Goal: Task Accomplishment & Management: Complete application form

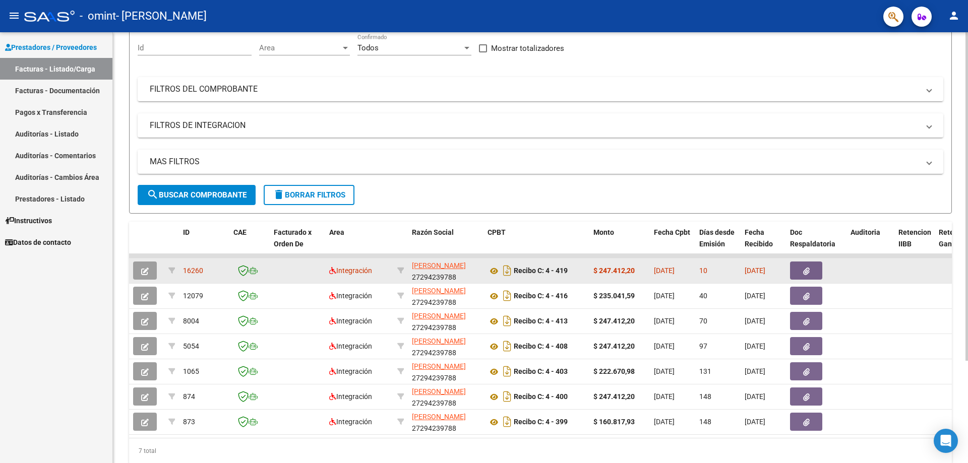
scroll to position [101, 0]
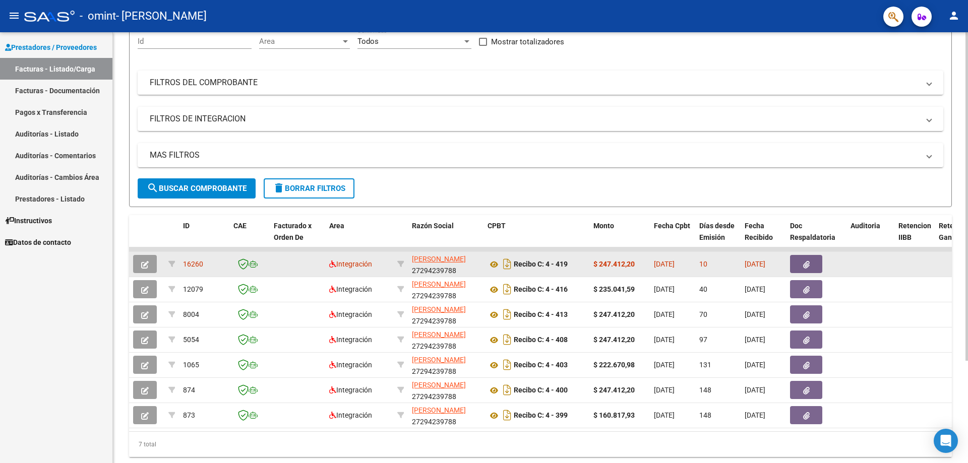
click at [184, 267] on span "16260" at bounding box center [193, 264] width 20 height 8
click at [196, 265] on span "16260" at bounding box center [193, 264] width 20 height 8
click at [145, 261] on icon "button" at bounding box center [145, 265] width 8 height 8
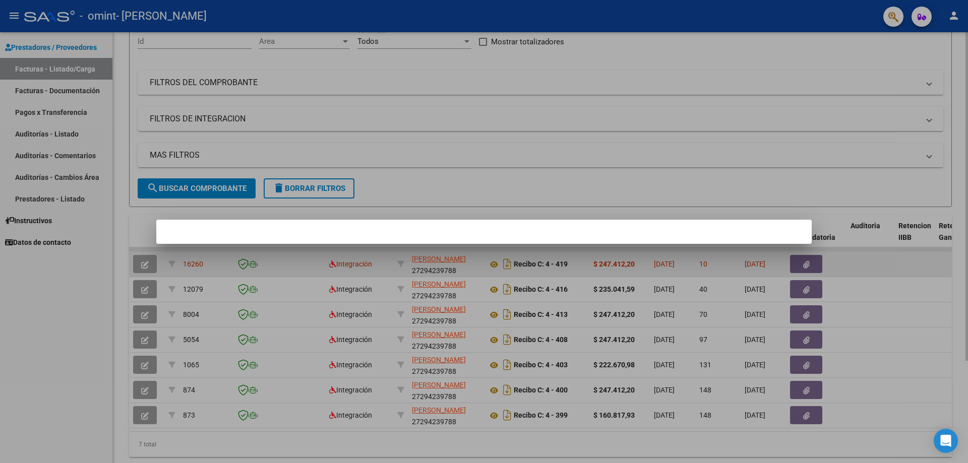
click at [145, 261] on div at bounding box center [484, 231] width 968 height 463
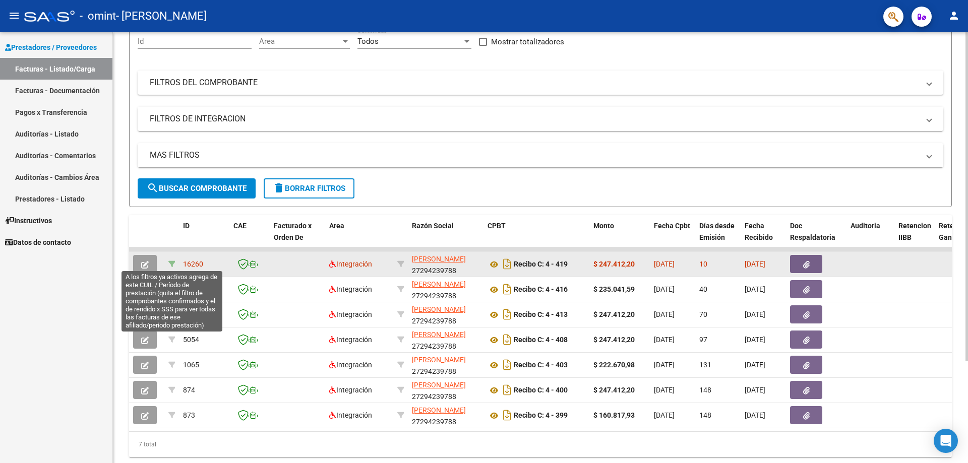
click at [172, 264] on icon at bounding box center [171, 264] width 7 height 7
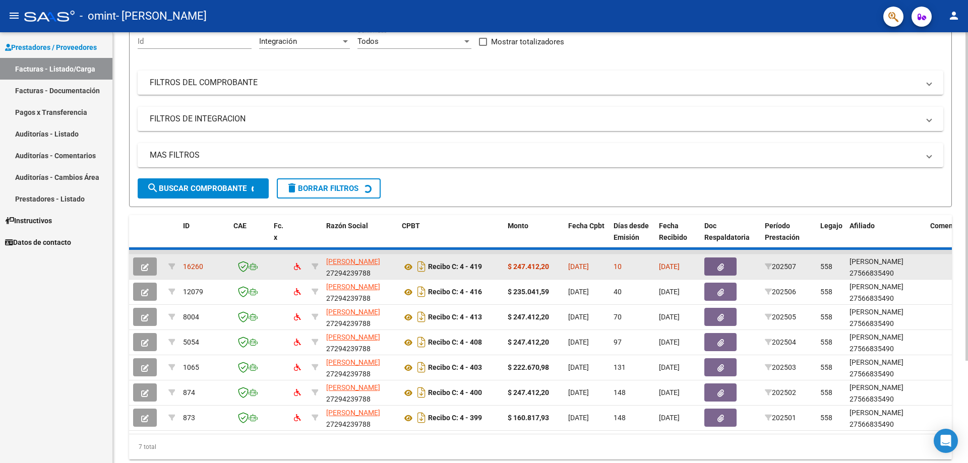
type input "202507"
type input "27566835490"
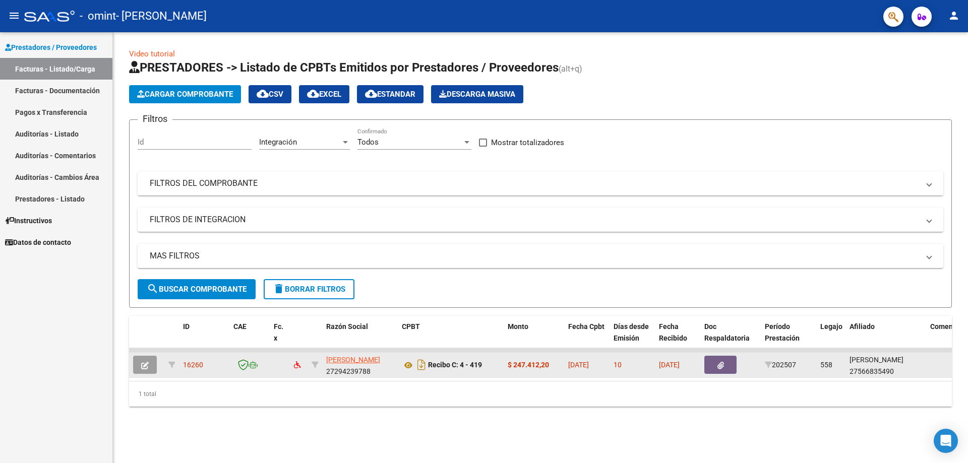
scroll to position [0, 0]
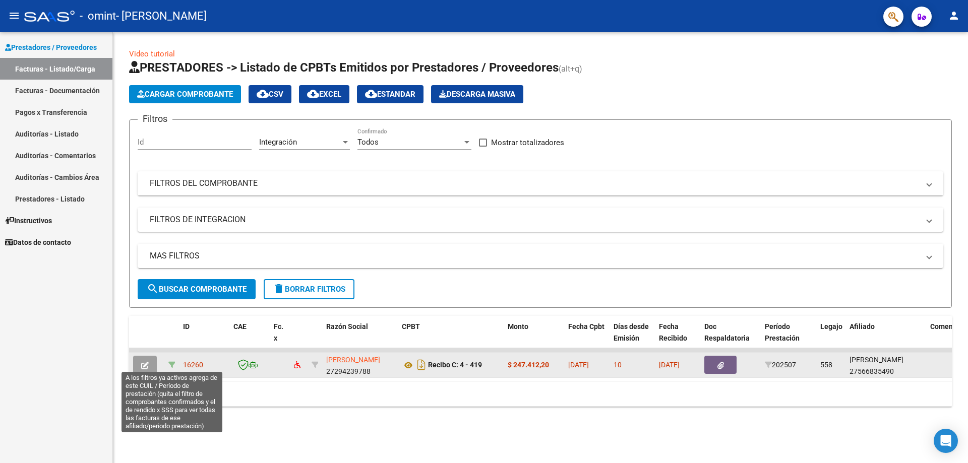
click at [171, 364] on icon at bounding box center [171, 365] width 7 height 7
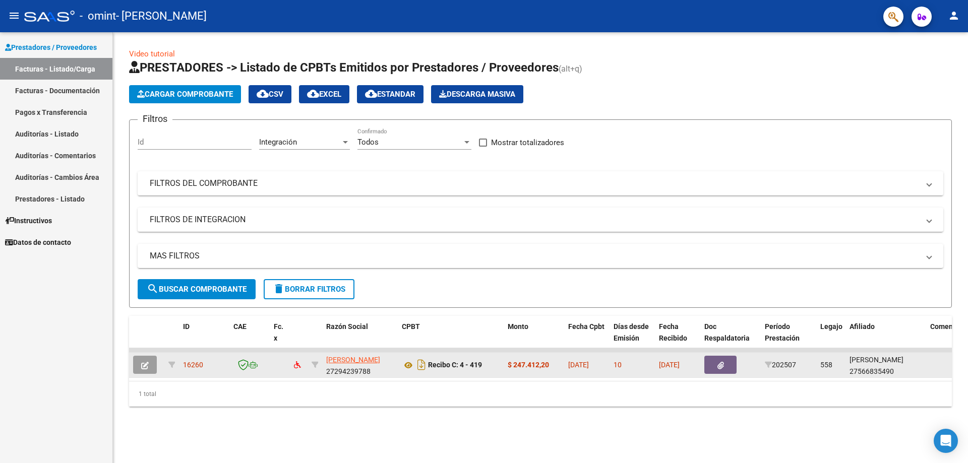
click at [150, 363] on button "button" at bounding box center [145, 365] width 24 height 18
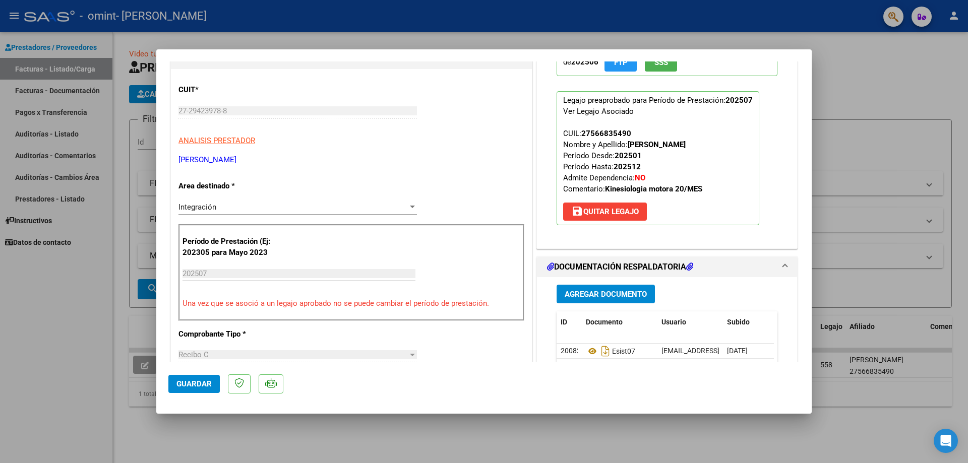
scroll to position [151, 0]
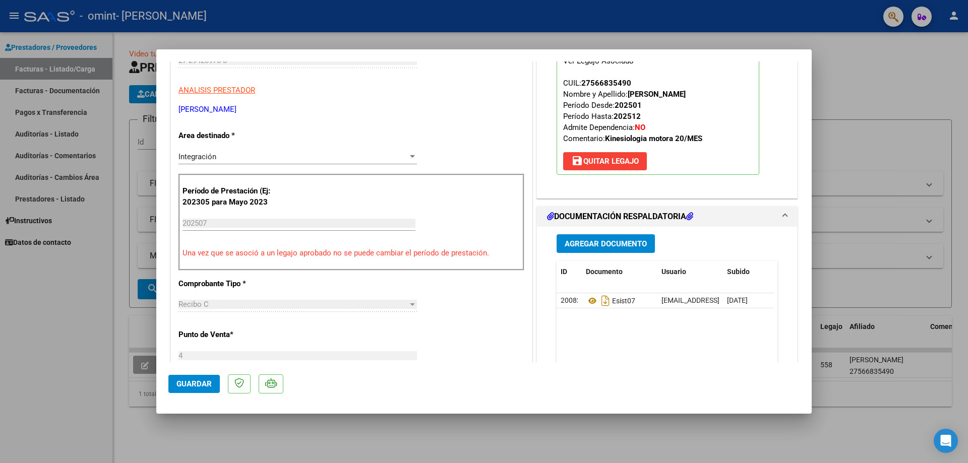
click at [256, 222] on input "202507" at bounding box center [299, 223] width 233 height 9
click at [454, 292] on div "CUIT * 27-29423978-8 Ingresar CUIT ANALISIS PRESTADOR [PERSON_NAME] [PERSON_NAM…" at bounding box center [351, 396] width 361 height 754
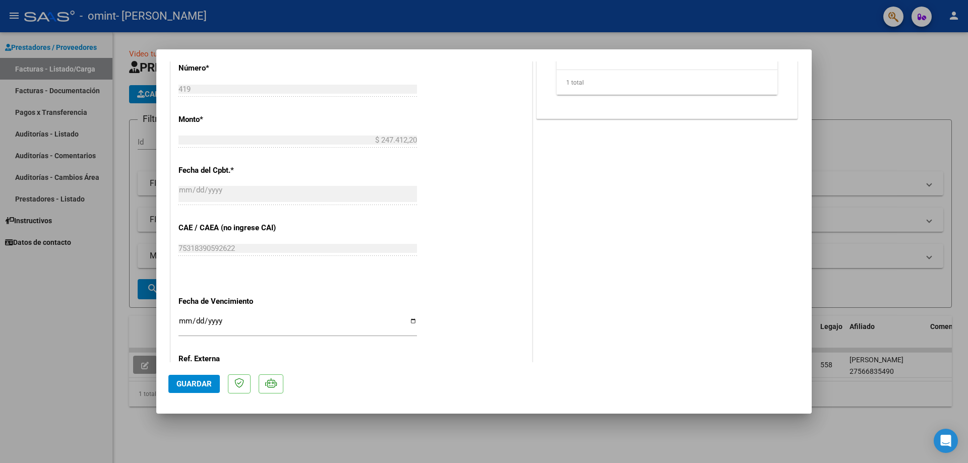
scroll to position [564, 0]
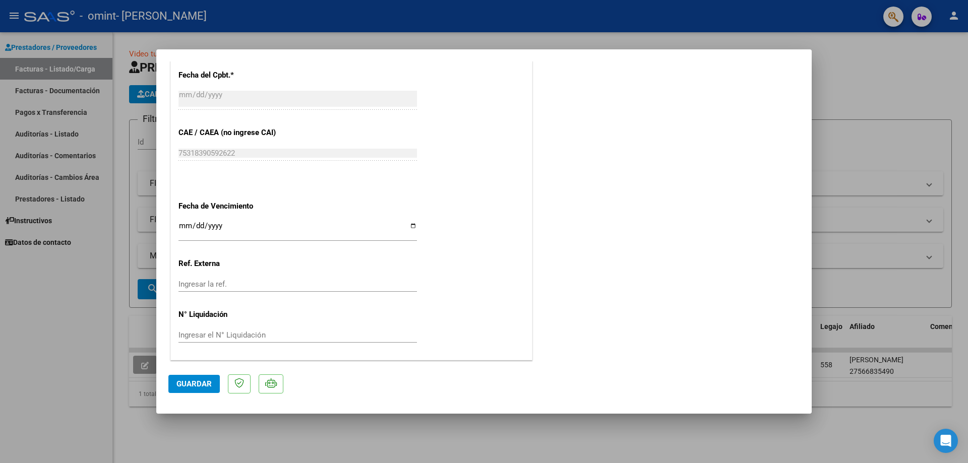
click at [482, 438] on div at bounding box center [484, 231] width 968 height 463
type input "$ 0,00"
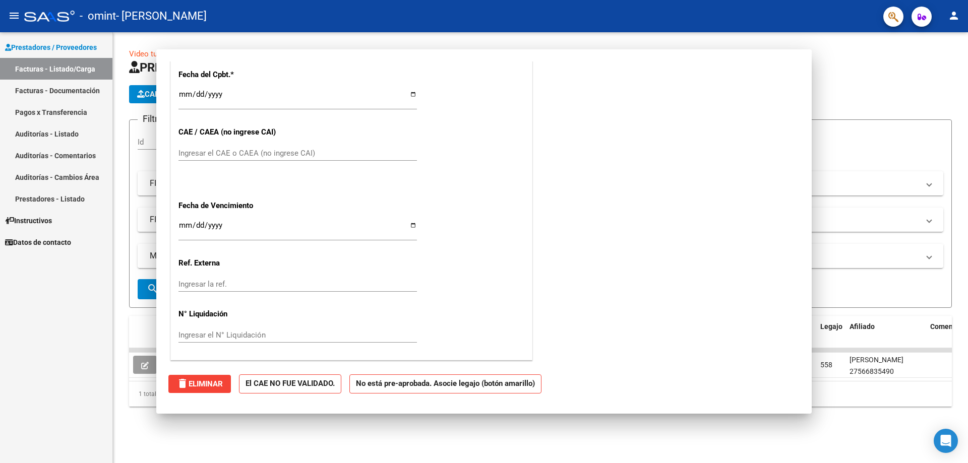
scroll to position [0, 0]
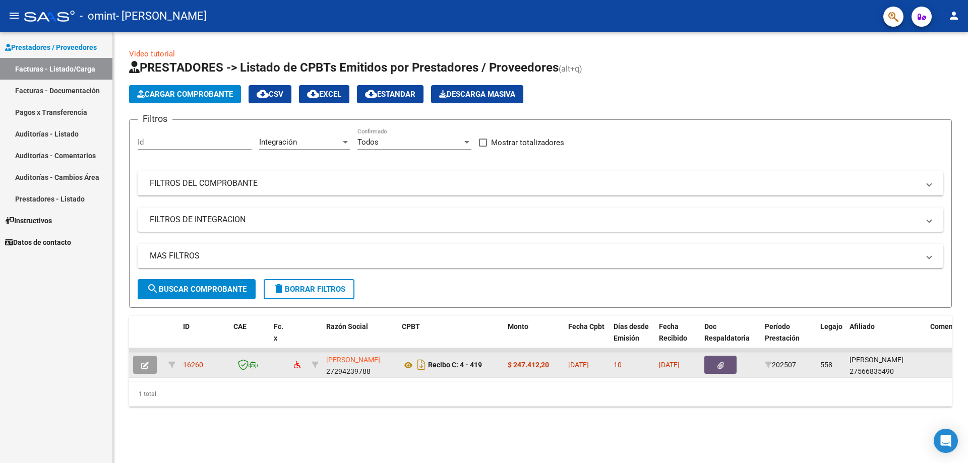
click at [721, 362] on icon "button" at bounding box center [720, 366] width 7 height 8
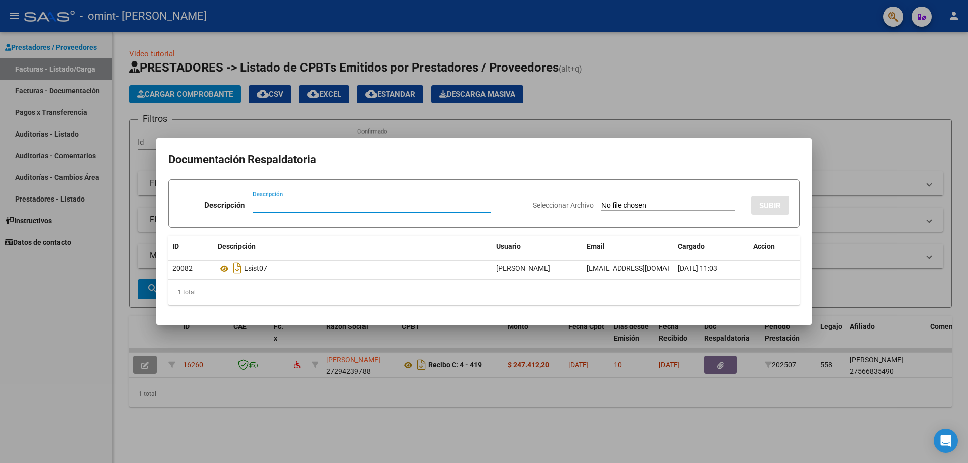
click at [688, 405] on div at bounding box center [484, 231] width 968 height 463
